Goal: Transaction & Acquisition: Book appointment/travel/reservation

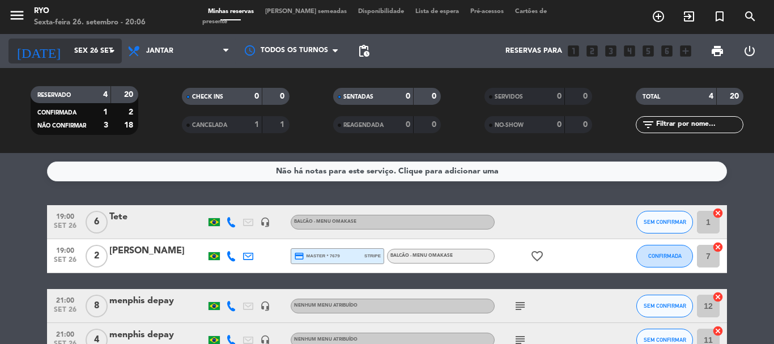
click at [86, 50] on input "Sex 26 set" at bounding box center [117, 50] width 96 height 19
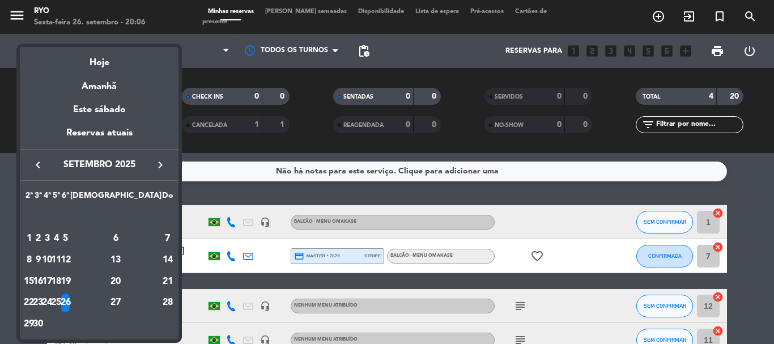
click at [158, 163] on icon "keyboard_arrow_right" at bounding box center [161, 165] width 14 height 14
click at [70, 239] on div "3" at bounding box center [65, 238] width 8 height 19
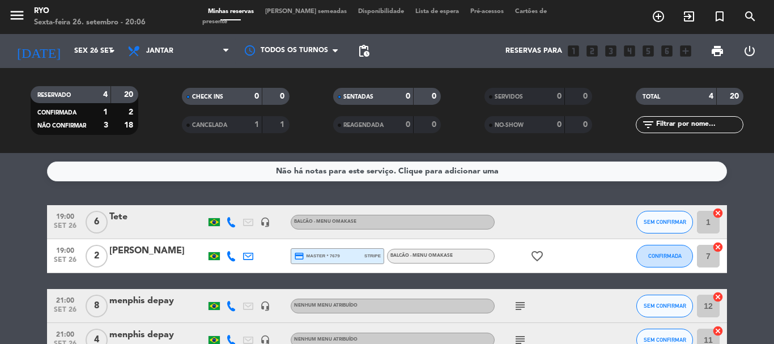
type input "Sex 3 out"
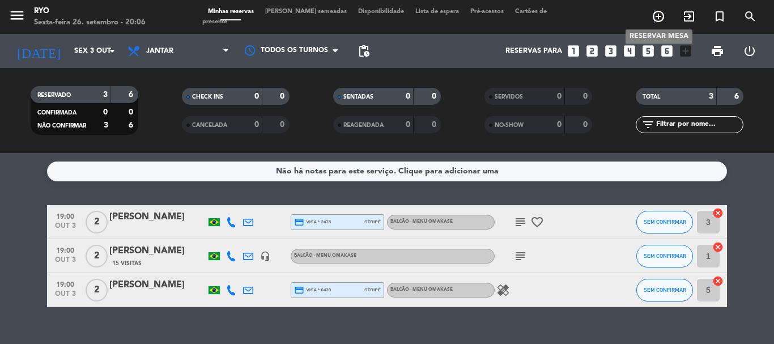
click at [654, 18] on icon "add_circle_outline" at bounding box center [659, 17] width 14 height 14
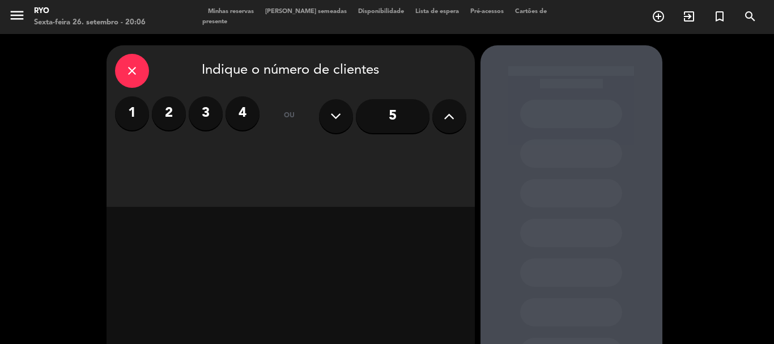
click at [133, 62] on div "close" at bounding box center [132, 71] width 34 height 34
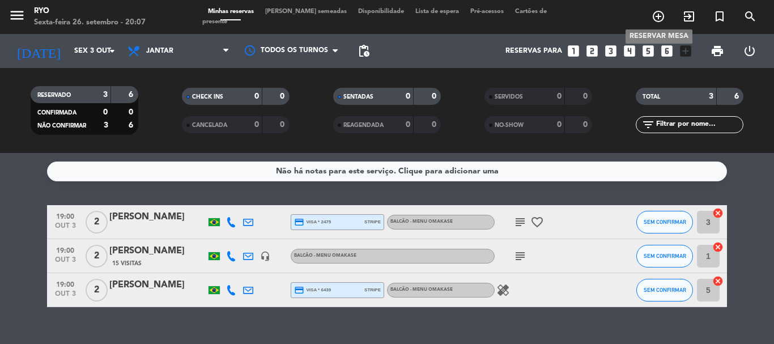
click at [658, 16] on icon "add_circle_outline" at bounding box center [659, 17] width 14 height 14
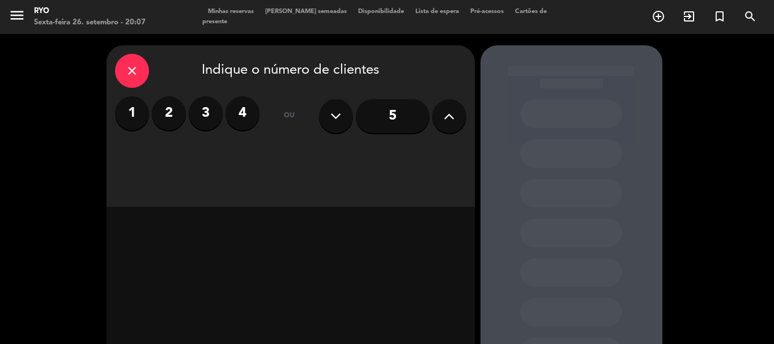
click at [142, 60] on div "close" at bounding box center [132, 71] width 34 height 34
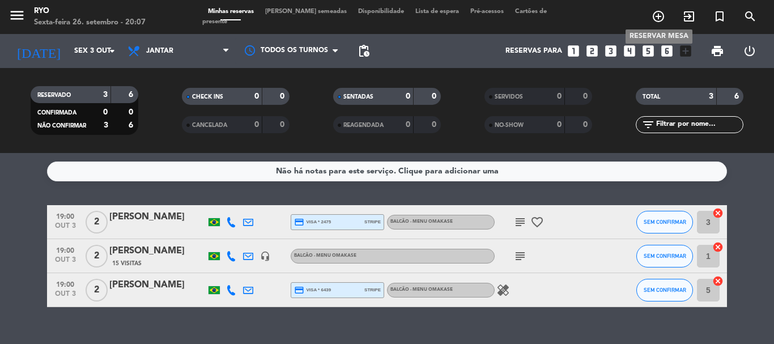
click at [652, 20] on icon "add_circle_outline" at bounding box center [659, 17] width 14 height 14
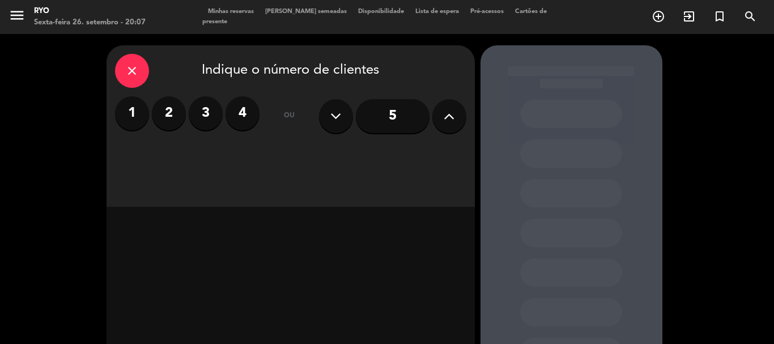
click at [180, 108] on label "2" at bounding box center [169, 113] width 34 height 34
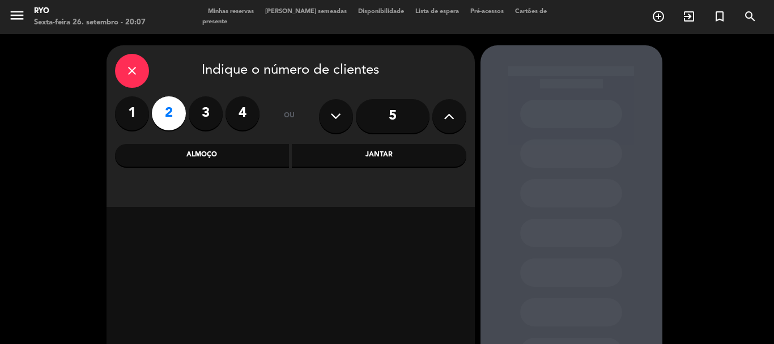
click at [337, 160] on div "Jantar" at bounding box center [379, 155] width 175 height 23
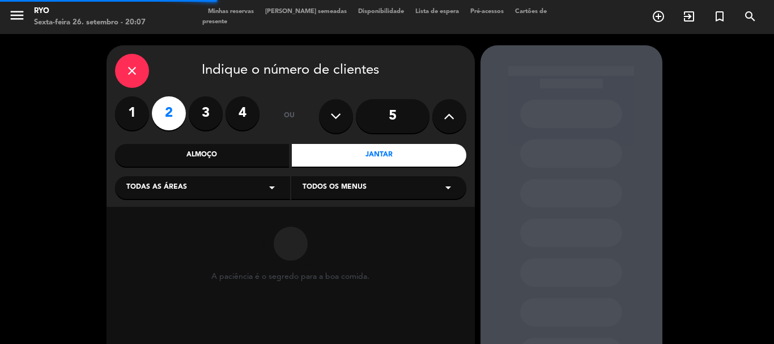
click at [252, 189] on div "Todas as áreas arrow_drop_down" at bounding box center [202, 187] width 175 height 23
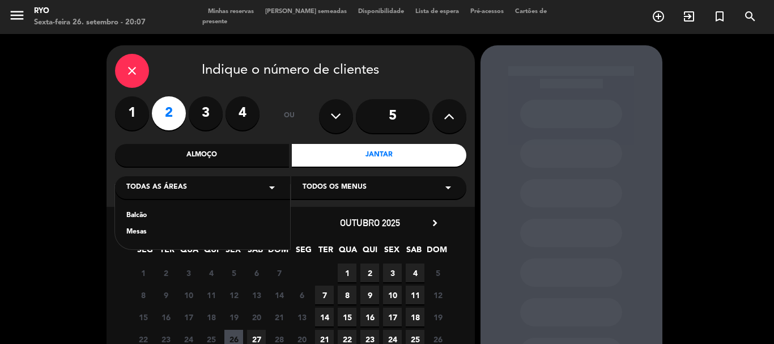
click at [144, 235] on div "Mesas" at bounding box center [202, 232] width 152 height 11
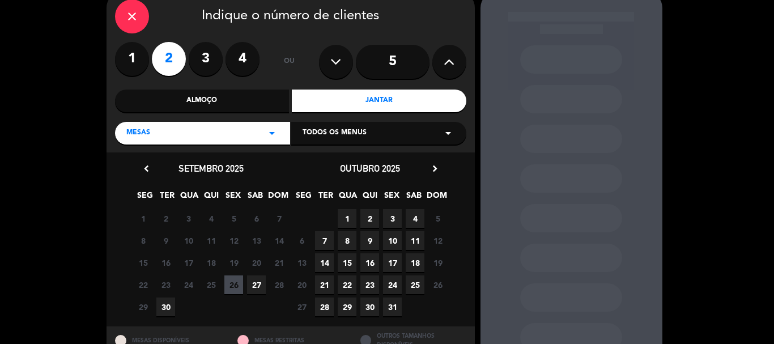
scroll to position [96, 0]
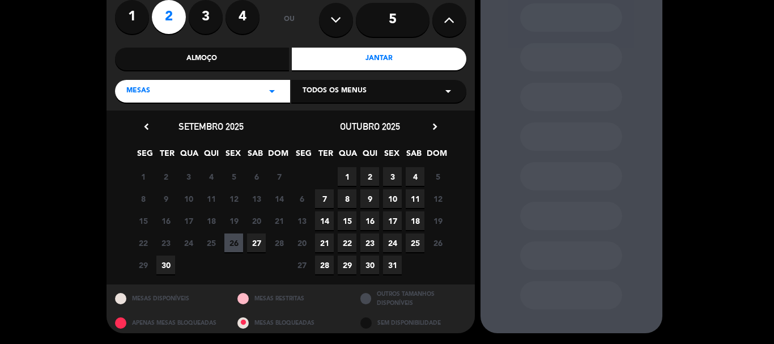
click at [394, 177] on span "3" at bounding box center [392, 176] width 19 height 19
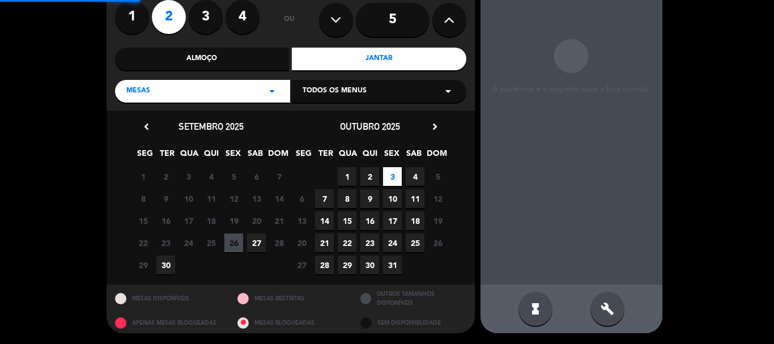
scroll to position [45, 0]
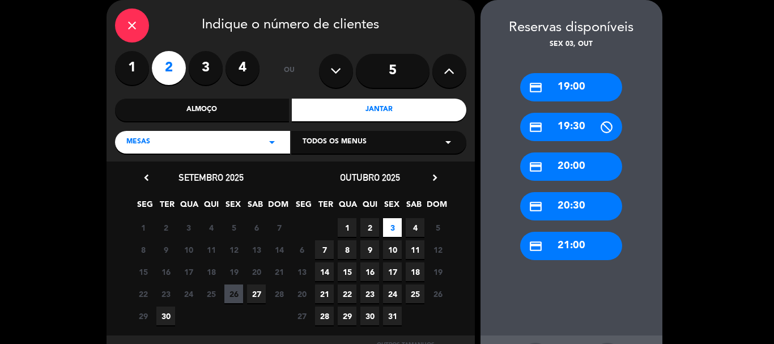
click at [574, 209] on div "credit_card 20:30" at bounding box center [571, 206] width 102 height 28
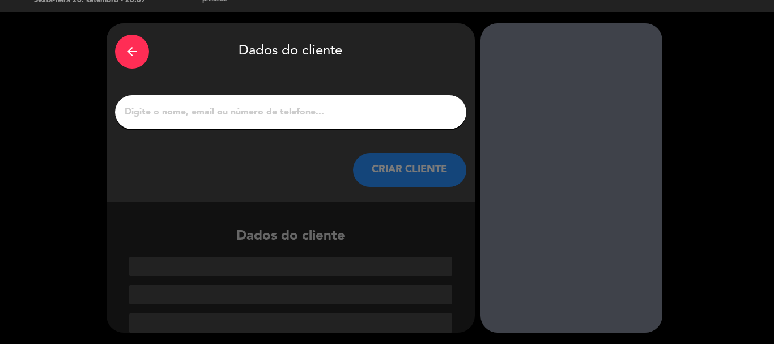
click at [377, 172] on button "CRIAR CLIENTE" at bounding box center [409, 170] width 113 height 34
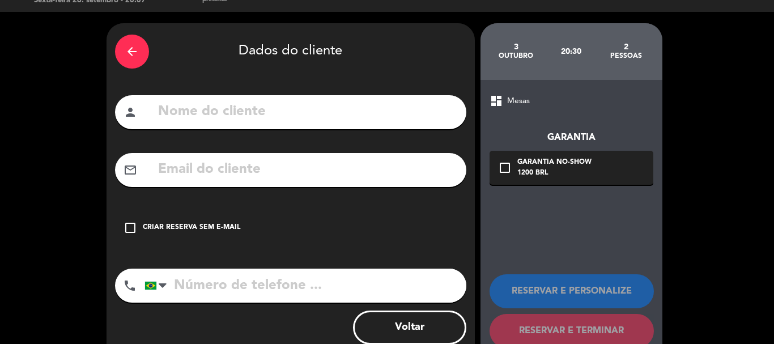
click at [213, 159] on input "text" at bounding box center [307, 169] width 301 height 23
paste input "[EMAIL_ADDRESS][DOMAIN_NAME]"
type input "[EMAIL_ADDRESS][DOMAIN_NAME]"
click at [131, 44] on div "arrow_back" at bounding box center [132, 52] width 34 height 34
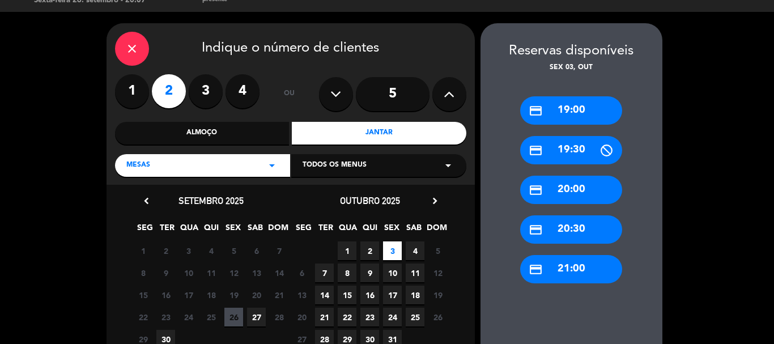
click at [131, 45] on icon "close" at bounding box center [132, 49] width 14 height 14
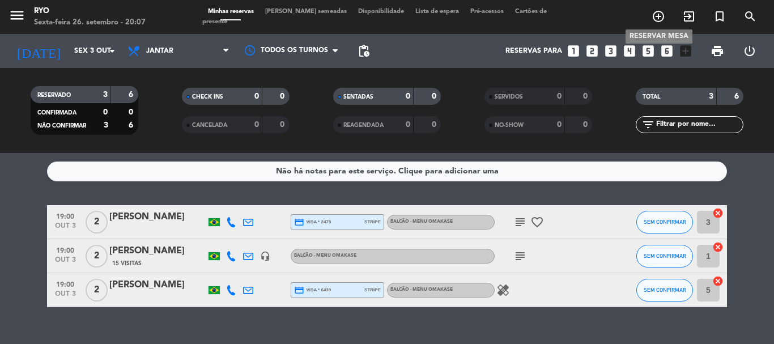
click at [657, 20] on icon "add_circle_outline" at bounding box center [659, 17] width 14 height 14
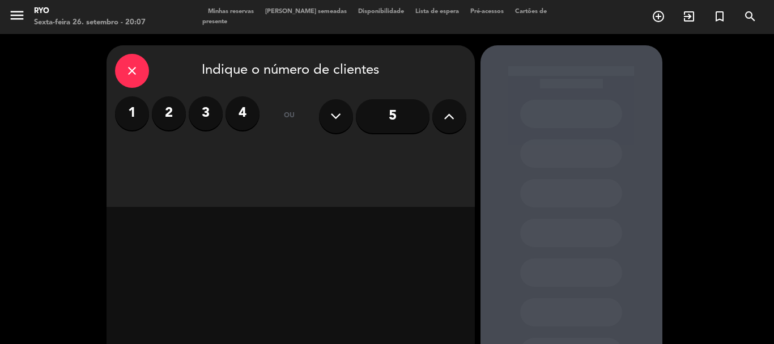
click at [138, 66] on icon "close" at bounding box center [132, 71] width 14 height 14
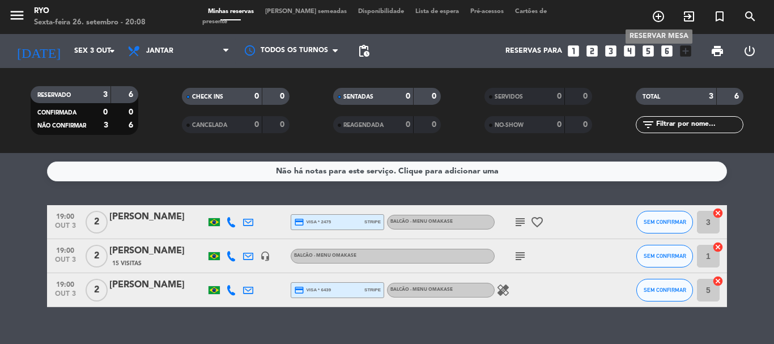
click at [654, 10] on icon "add_circle_outline" at bounding box center [659, 17] width 14 height 14
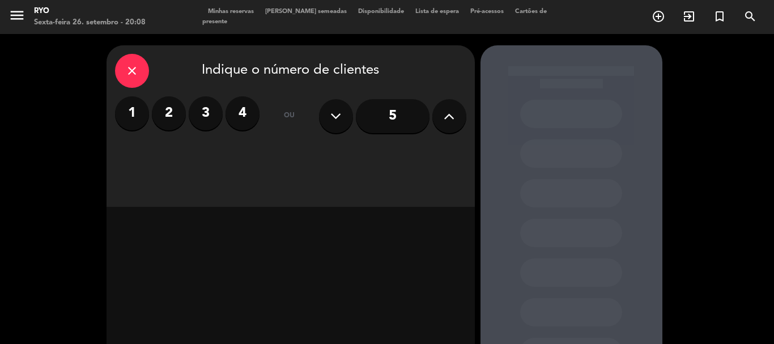
click at [173, 107] on label "2" at bounding box center [169, 113] width 34 height 34
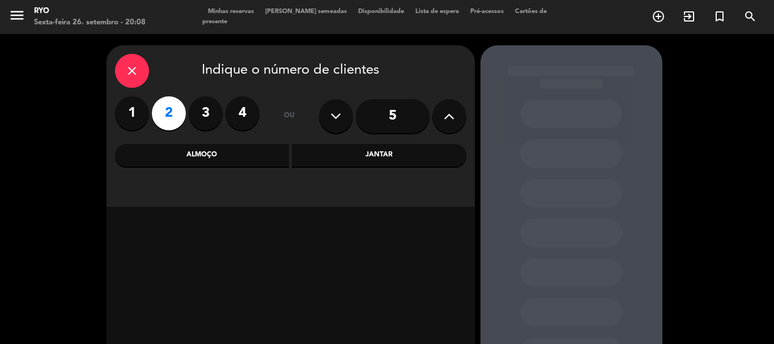
click at [340, 151] on div "Jantar" at bounding box center [379, 155] width 175 height 23
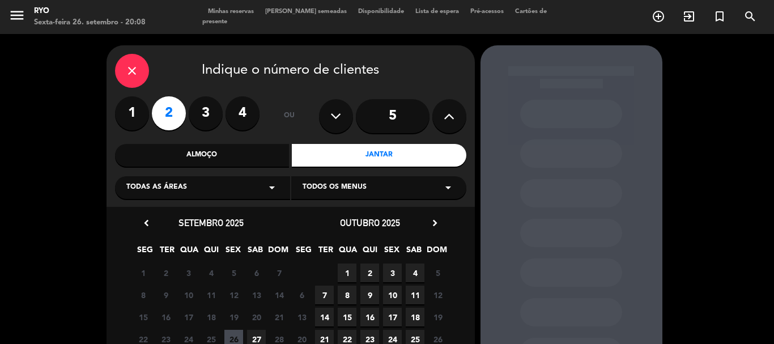
click at [227, 192] on div "Todas as áreas arrow_drop_down" at bounding box center [202, 187] width 175 height 23
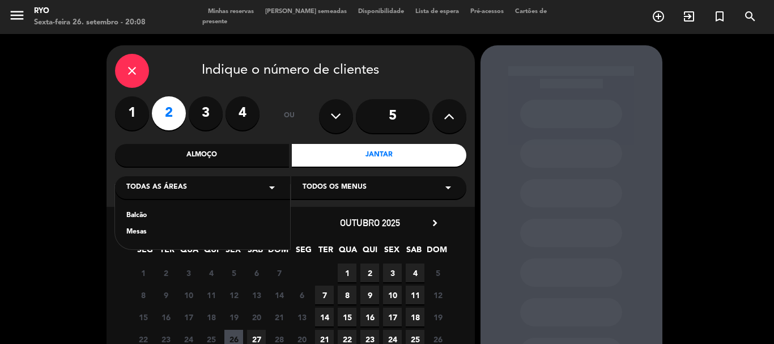
click at [143, 230] on div "Mesas" at bounding box center [202, 232] width 152 height 11
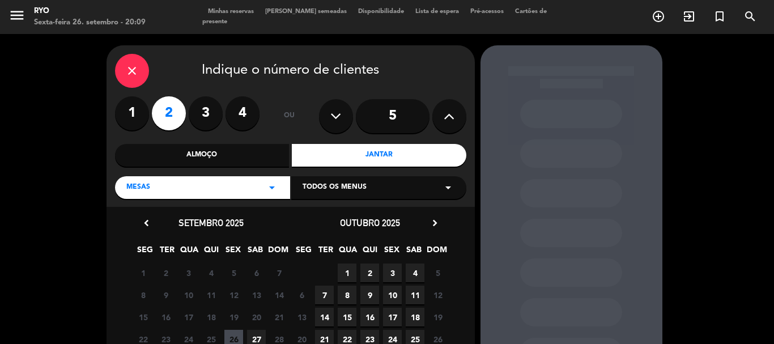
click at [389, 273] on span "3" at bounding box center [392, 272] width 19 height 19
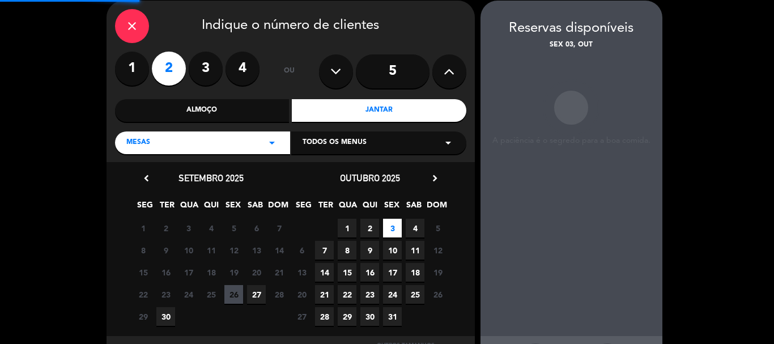
scroll to position [45, 0]
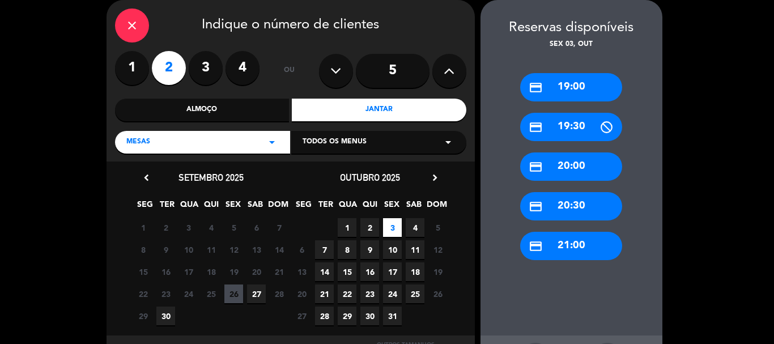
click at [558, 209] on div "credit_card 20:30" at bounding box center [571, 206] width 102 height 28
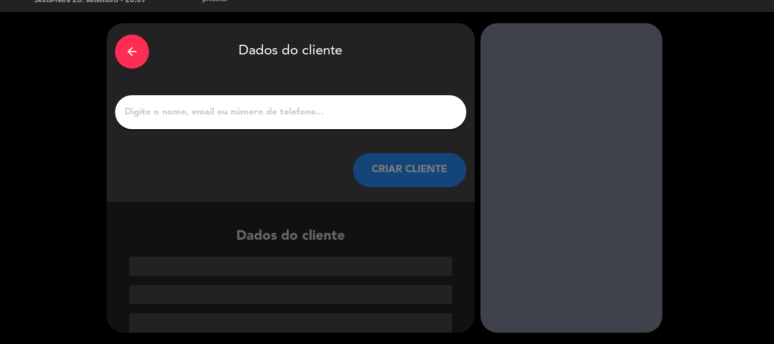
click at [380, 168] on button "CRIAR CLIENTE" at bounding box center [409, 170] width 113 height 34
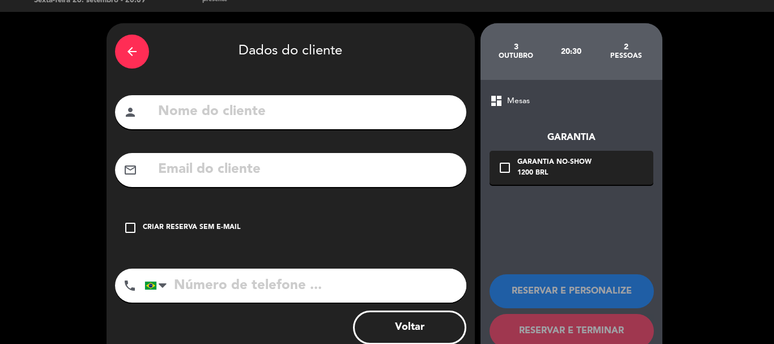
click at [212, 173] on input "text" at bounding box center [307, 169] width 301 height 23
paste input "[EMAIL_ADDRESS][DOMAIN_NAME]"
type input "[EMAIL_ADDRESS][DOMAIN_NAME]"
click at [274, 114] on input "text" at bounding box center [307, 111] width 301 height 23
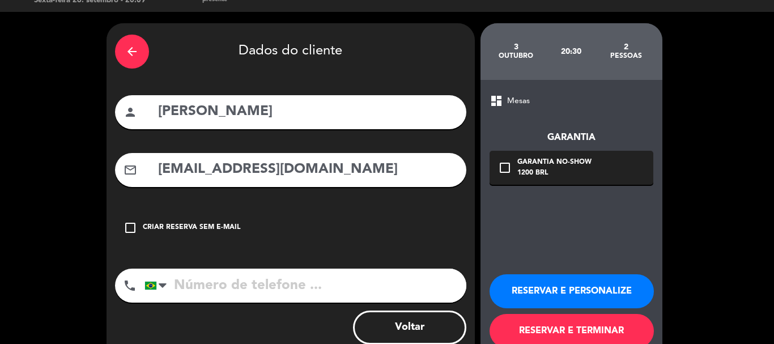
type input "[PERSON_NAME]"
click at [275, 294] on input "tel" at bounding box center [305, 286] width 322 height 34
click at [250, 290] on input "tel" at bounding box center [305, 286] width 322 height 34
paste input "[PHONE_NUMBER]"
type input "[PHONE_NUMBER]"
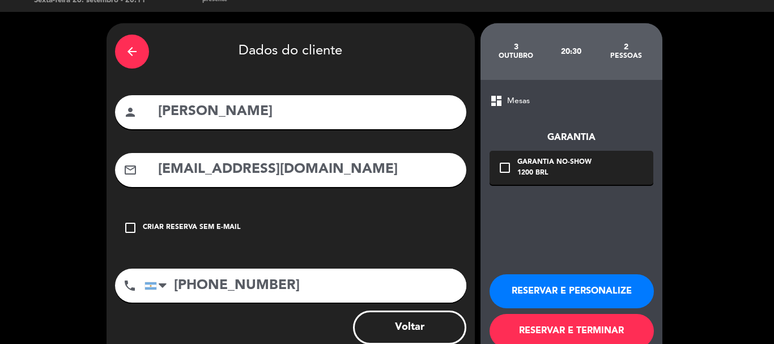
click at [505, 167] on icon "check_box_outline_blank" at bounding box center [505, 168] width 14 height 14
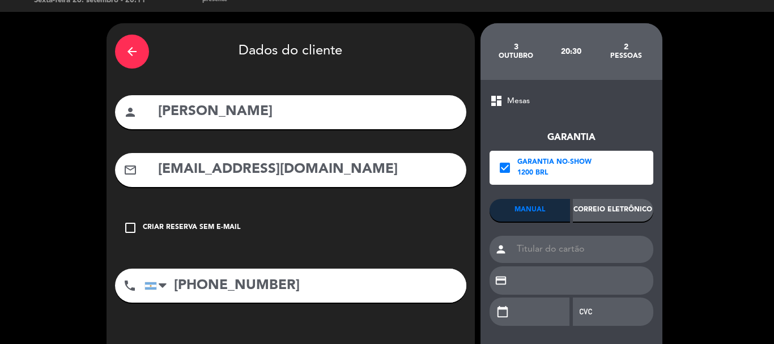
click at [611, 216] on div "Correio eletrônico" at bounding box center [613, 210] width 80 height 23
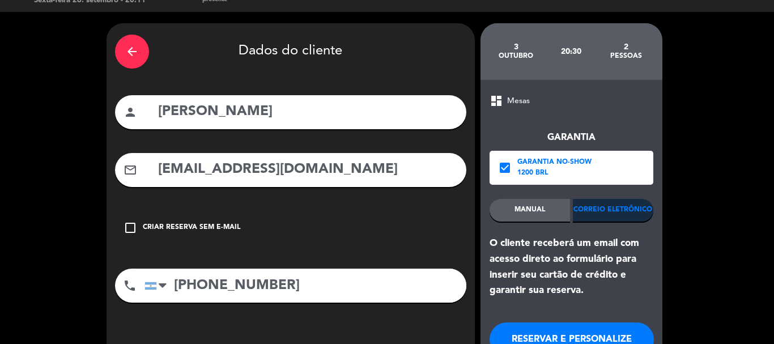
scroll to position [99, 0]
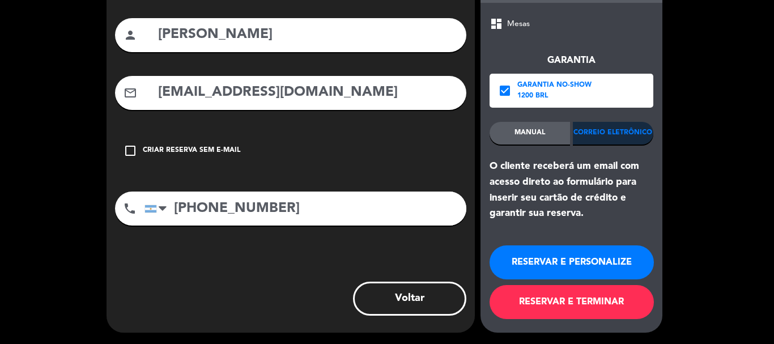
click at [571, 302] on button "RESERVAR E TERMINAR" at bounding box center [572, 302] width 164 height 34
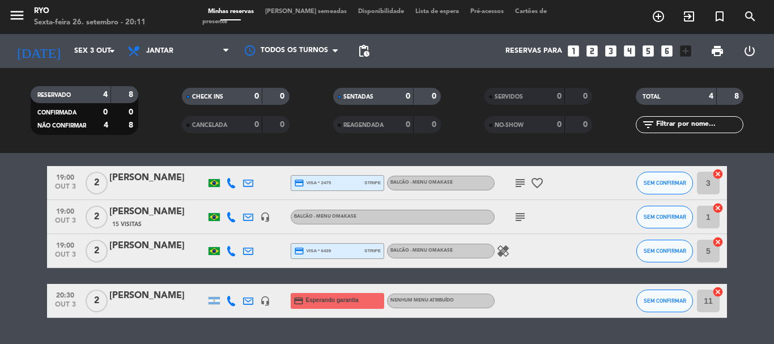
scroll to position [57, 0]
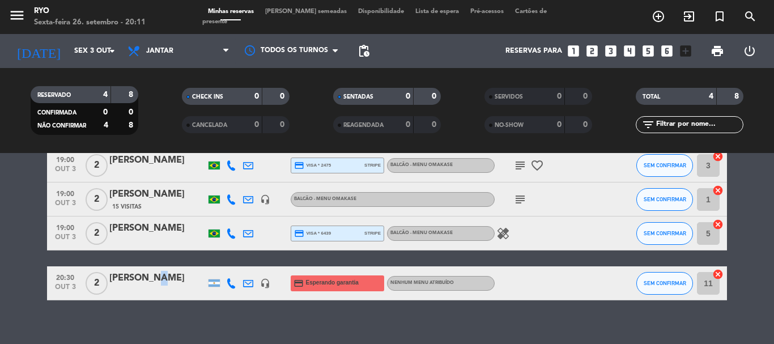
click at [154, 281] on div "[PERSON_NAME]" at bounding box center [157, 278] width 96 height 15
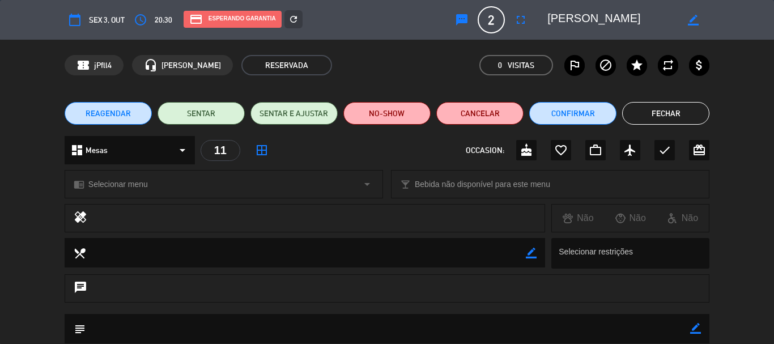
click at [131, 184] on span "Selecionar menu" at bounding box center [117, 184] width 59 height 13
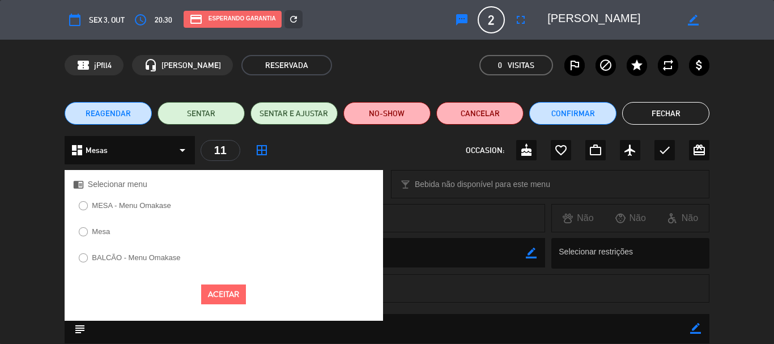
click at [113, 216] on label "MESA - Menu Omakase" at bounding box center [125, 207] width 104 height 18
click at [222, 297] on button "Aceitar" at bounding box center [223, 294] width 45 height 20
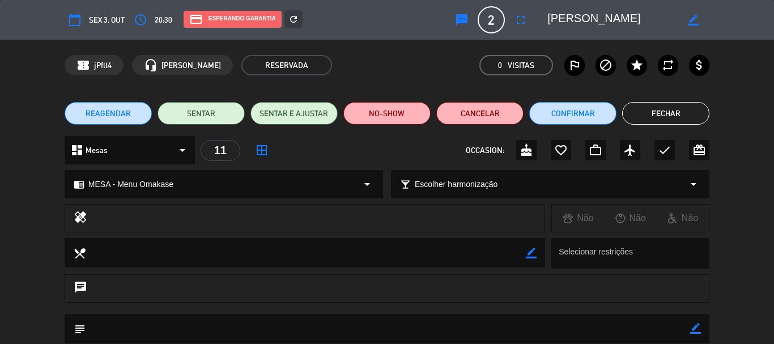
click at [669, 117] on button "Fechar" at bounding box center [665, 113] width 87 height 23
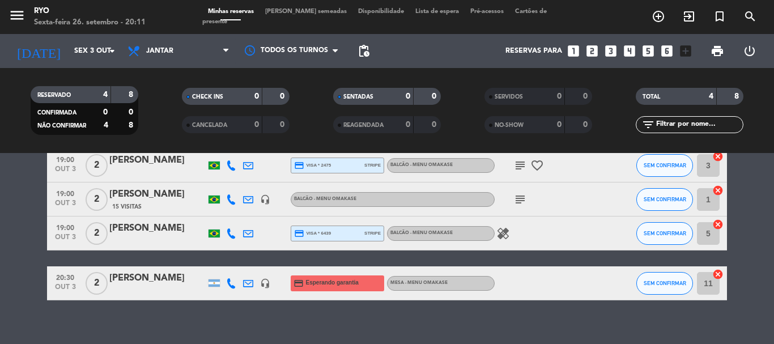
scroll to position [0, 0]
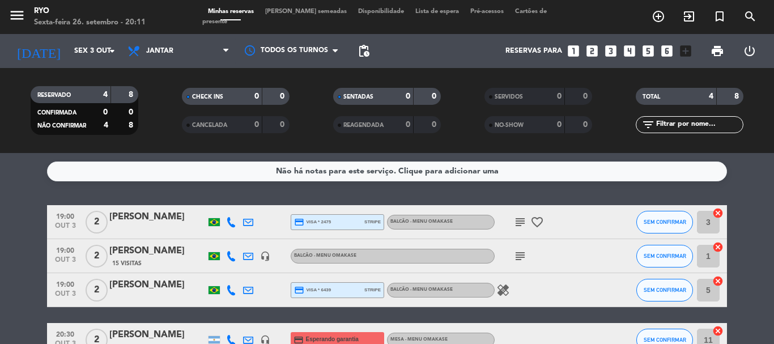
click at [504, 294] on icon "healing" at bounding box center [503, 290] width 14 height 14
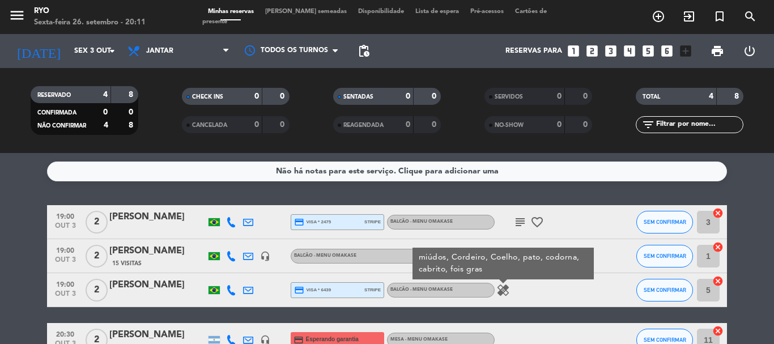
click at [19, 207] on bookings-row "19:00 out 3 2 [PERSON_NAME] credit_card visa * 2475 stripe BALCÃO - Menu Omakas…" at bounding box center [387, 281] width 774 height 152
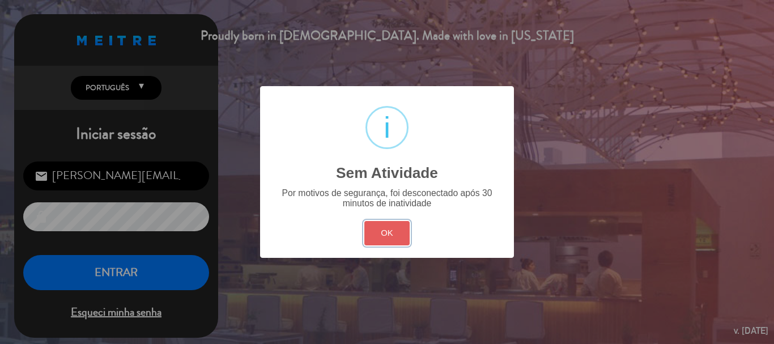
click at [394, 228] on button "OK" at bounding box center [387, 233] width 46 height 24
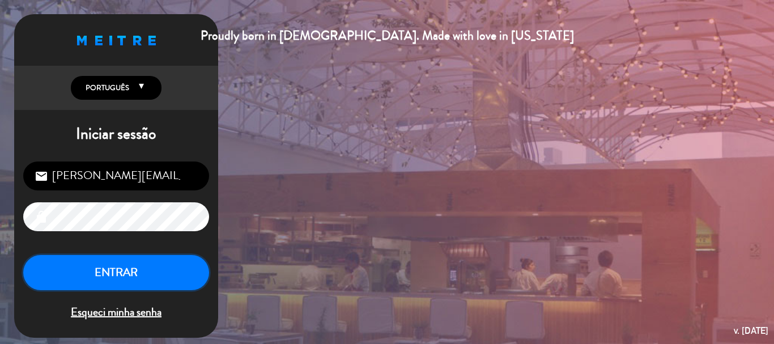
click at [64, 274] on button "ENTRAR" at bounding box center [116, 273] width 186 height 36
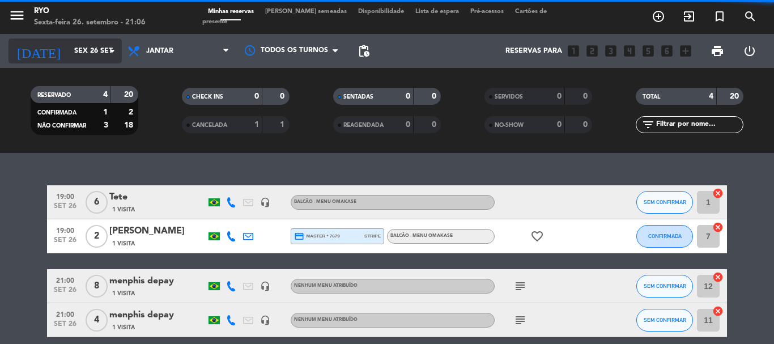
click at [104, 56] on input "Sex 26 set" at bounding box center [117, 50] width 96 height 19
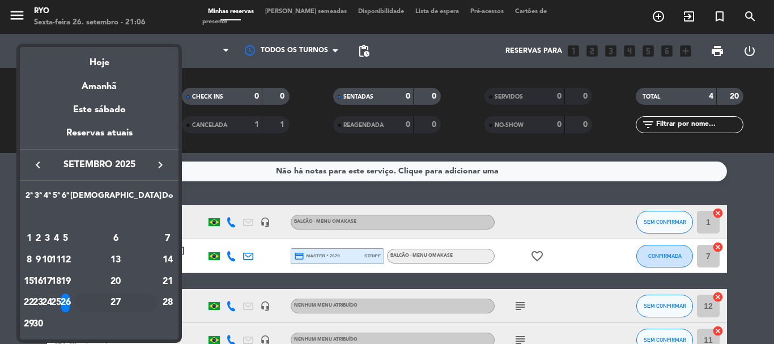
click at [141, 305] on div "27" at bounding box center [116, 303] width 82 height 19
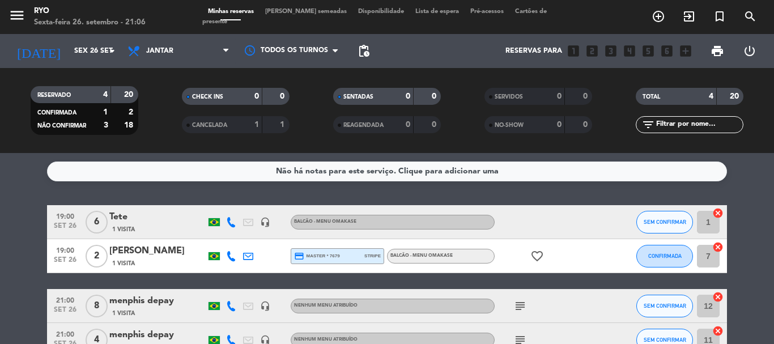
type input "Sáb 27 set"
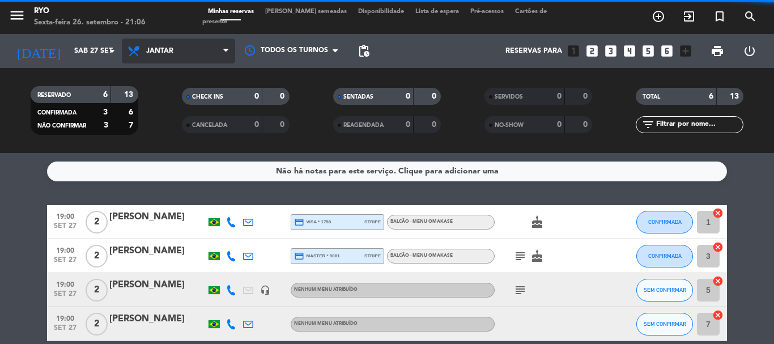
click at [175, 49] on span "Jantar" at bounding box center [178, 51] width 113 height 25
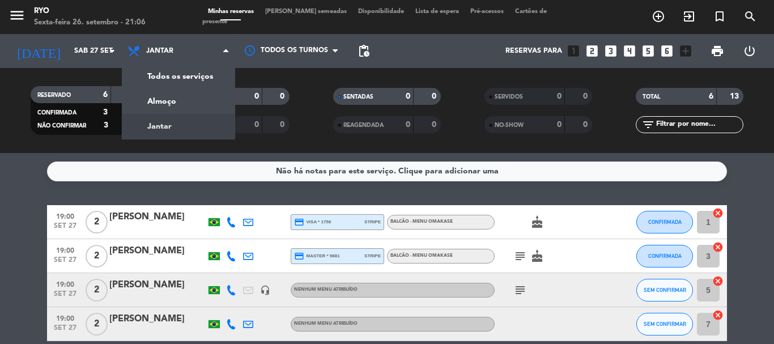
click at [163, 104] on div "menu Ryo Sexta-feira 26. setembro - 21:06 Minhas reservas Mesas semeadas Dispon…" at bounding box center [387, 76] width 774 height 153
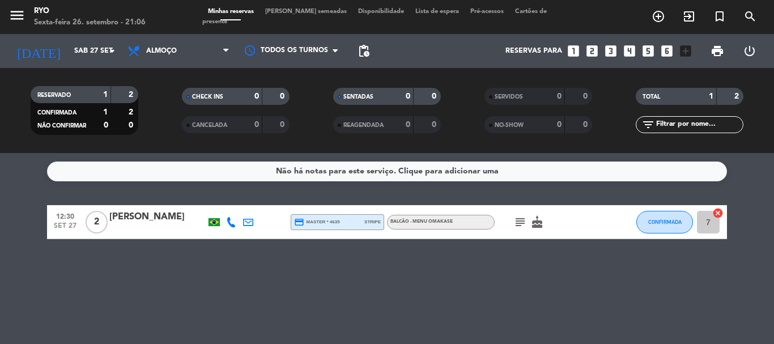
click at [521, 222] on icon "subject" at bounding box center [520, 222] width 14 height 14
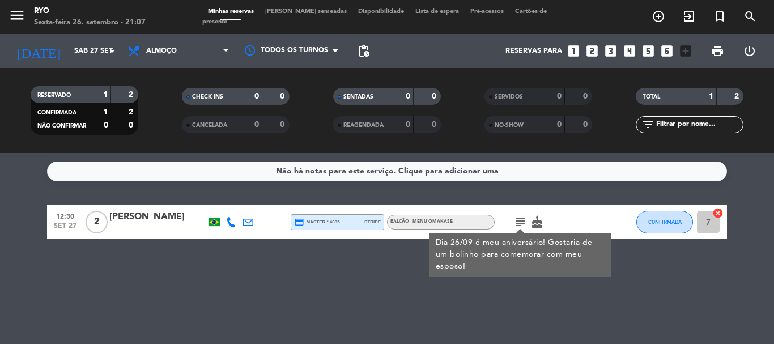
click at [331, 286] on div "Não há notas para este serviço. Clique para adicionar uma 12:30 set 27 2 [PERSO…" at bounding box center [387, 248] width 774 height 191
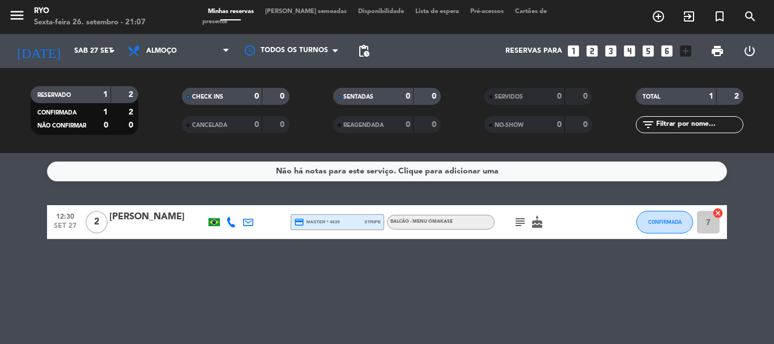
click at [522, 220] on icon "subject" at bounding box center [520, 222] width 14 height 14
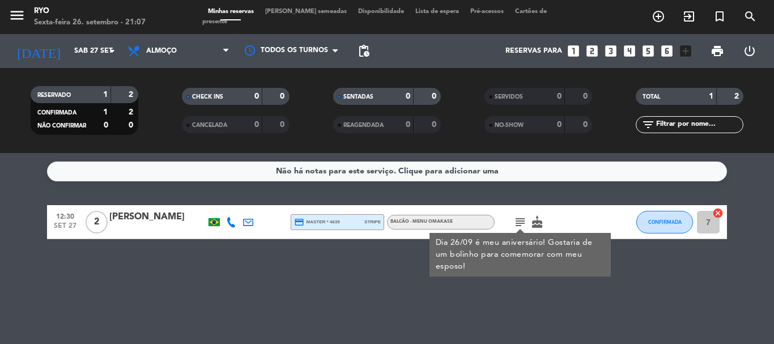
click at [257, 296] on div "Não há notas para este serviço. Clique para adicionar uma 12:30 set 27 2 [PERSO…" at bounding box center [387, 248] width 774 height 191
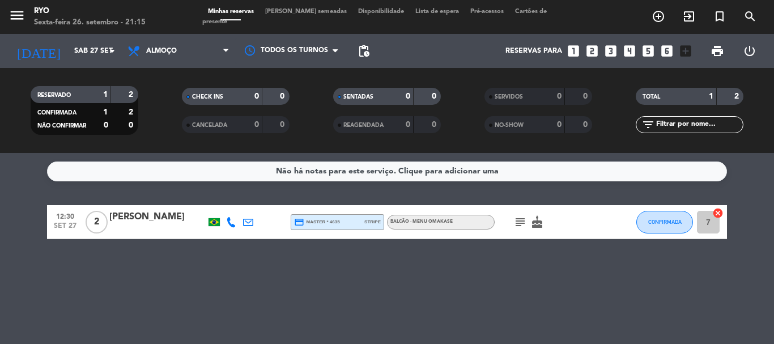
click at [264, 294] on div "Não há notas para este serviço. Clique para adicionar uma 12:30 set 27 2 [PERSO…" at bounding box center [387, 248] width 774 height 191
